Goal: Transaction & Acquisition: Purchase product/service

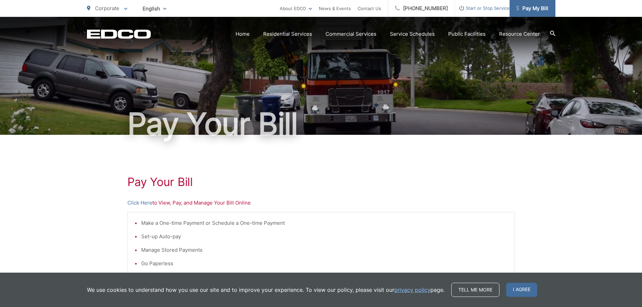
click at [521, 7] on span "Pay My Bill" at bounding box center [532, 8] width 32 height 8
click at [141, 202] on link "Click Here" at bounding box center [139, 203] width 25 height 8
